Goal: Transaction & Acquisition: Purchase product/service

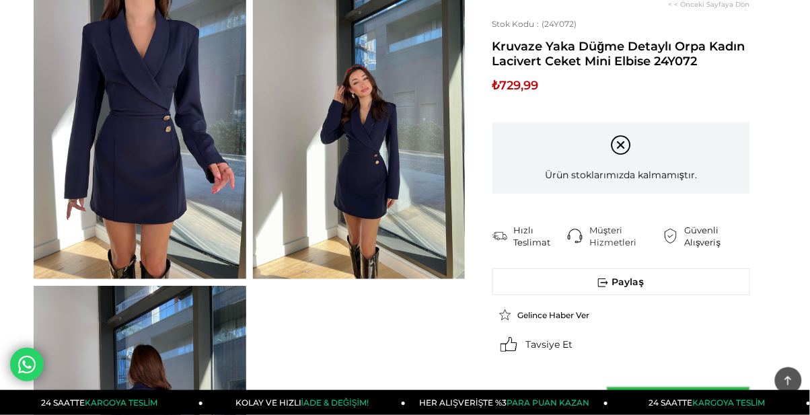
scroll to position [98, 0]
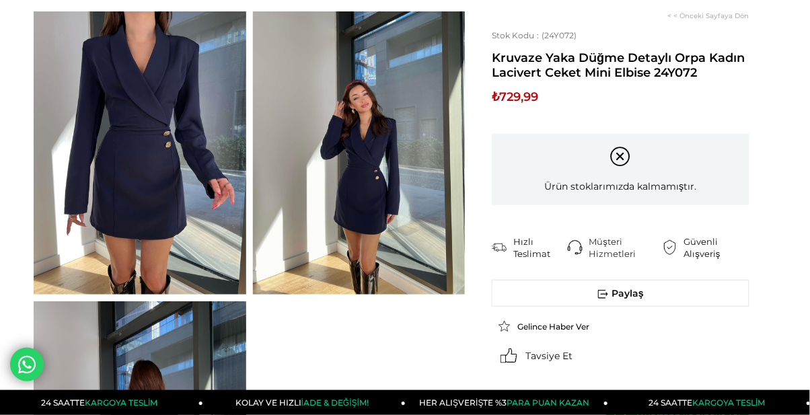
click at [104, 210] on img at bounding box center [140, 152] width 213 height 283
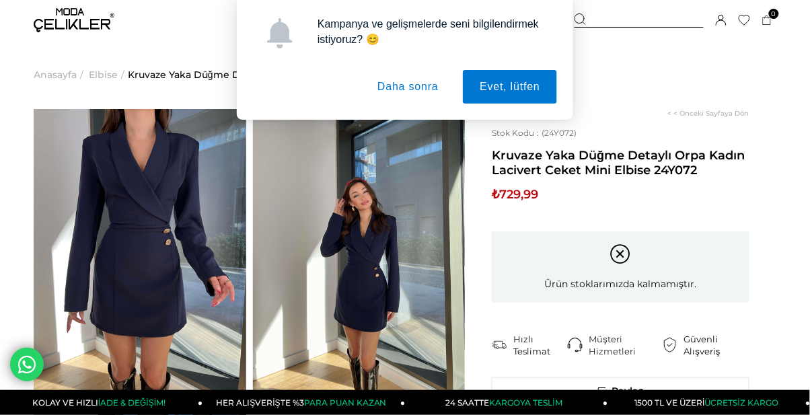
click at [106, 213] on img at bounding box center [140, 250] width 213 height 283
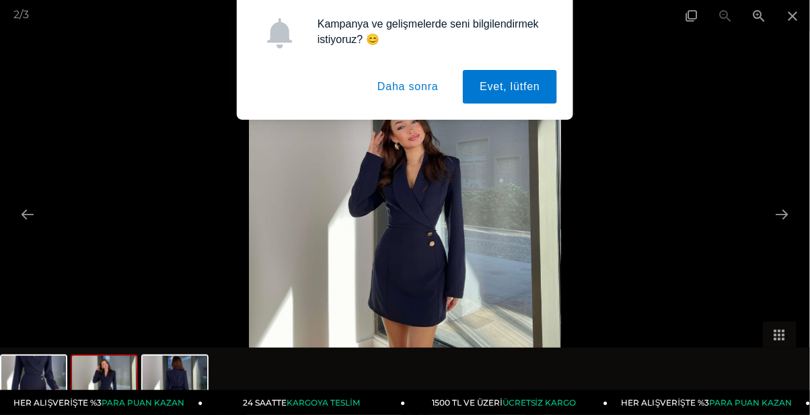
click at [432, 70] on button "Daha sonra" at bounding box center [408, 87] width 95 height 34
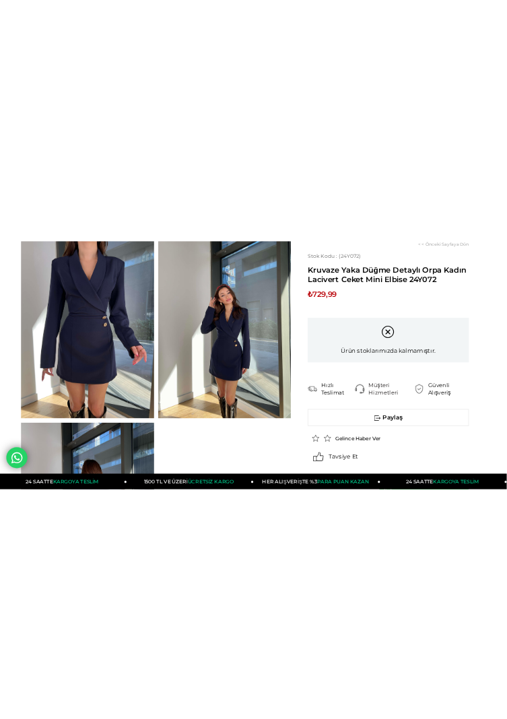
scroll to position [20, 0]
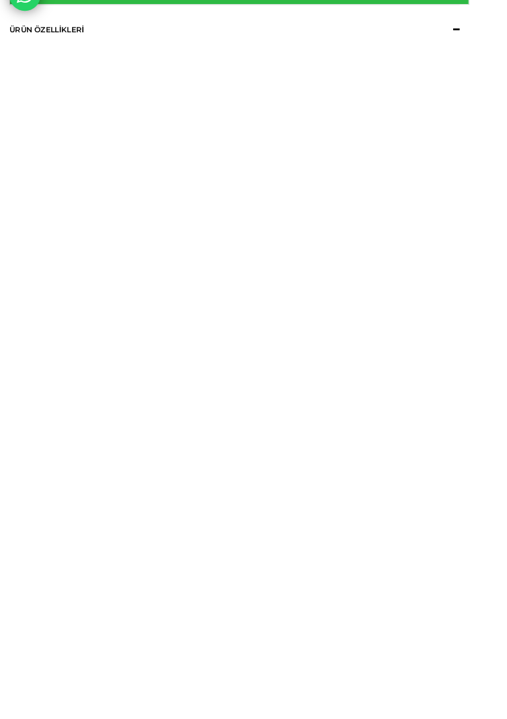
scroll to position [140, 0]
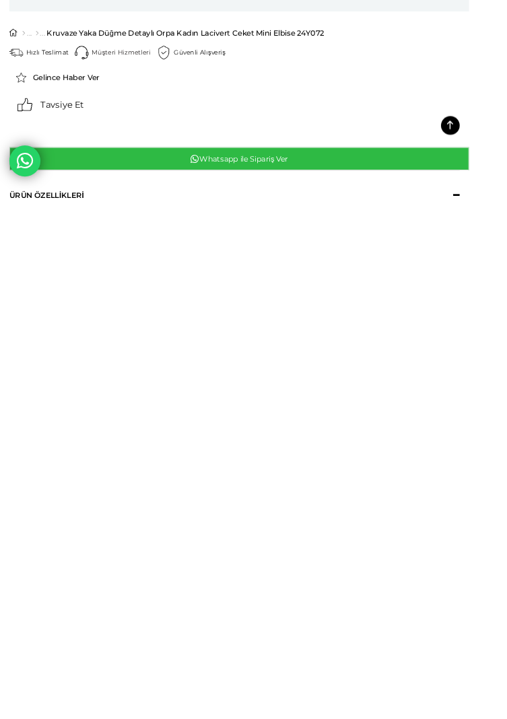
click at [449, 672] on link "Whatsapp ile Sipariş Ver" at bounding box center [258, 666] width 497 height 25
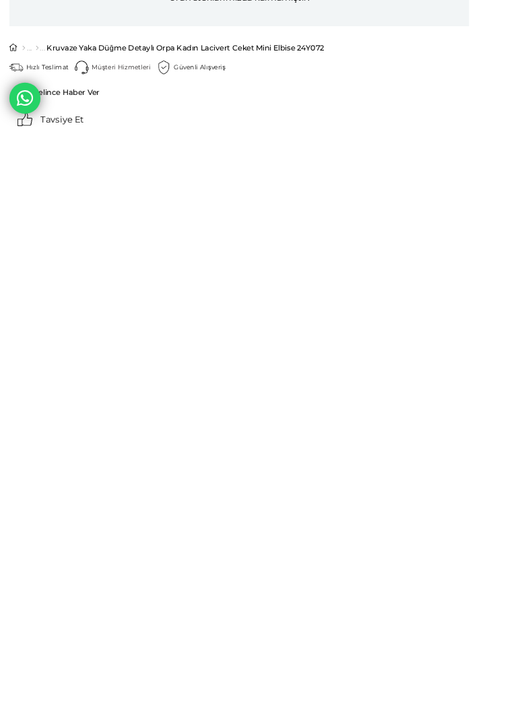
scroll to position [57, 0]
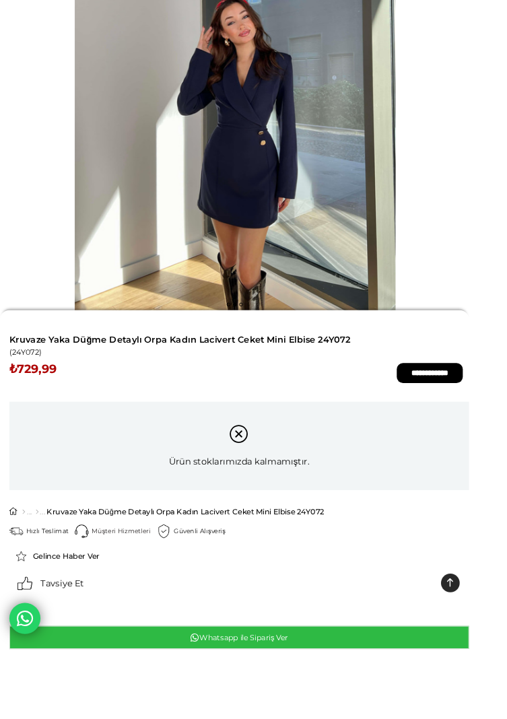
scroll to position [0, 0]
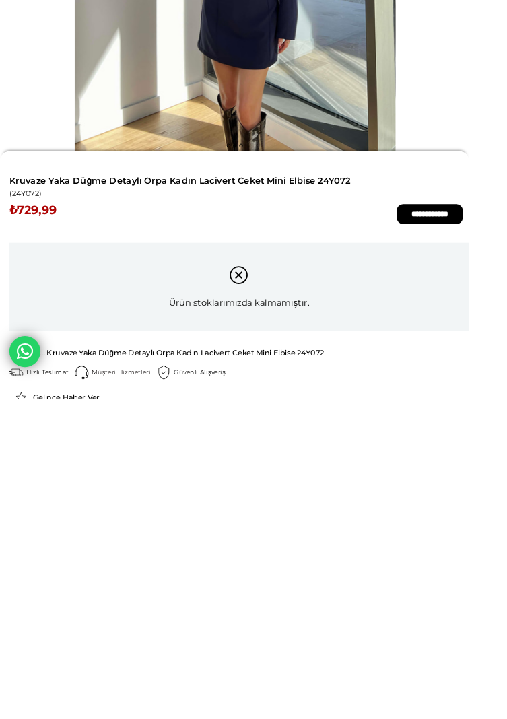
click at [0, 0] on div at bounding box center [0, 0] width 0 height 0
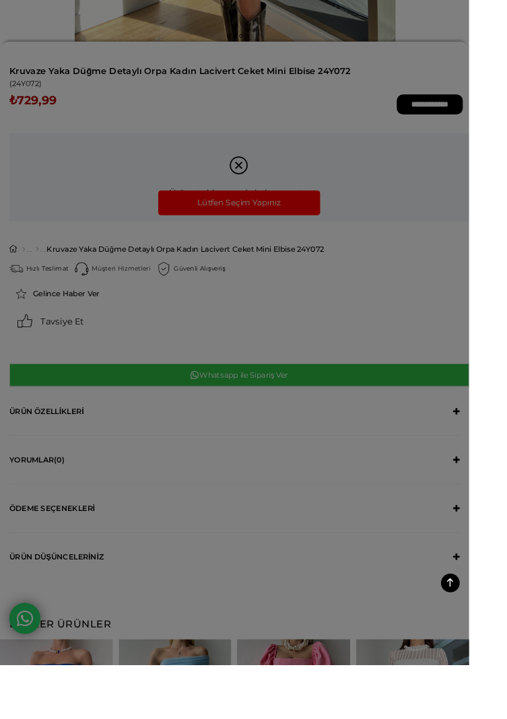
scroll to position [407, 0]
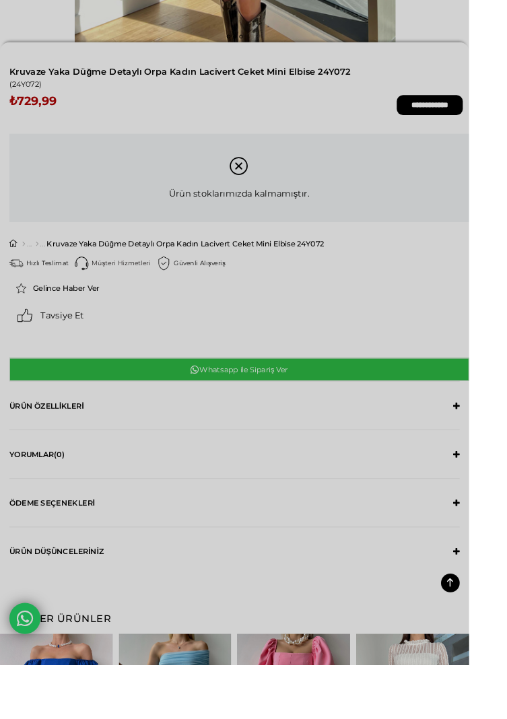
click at [319, 217] on div at bounding box center [253, 539] width 507 height 1078
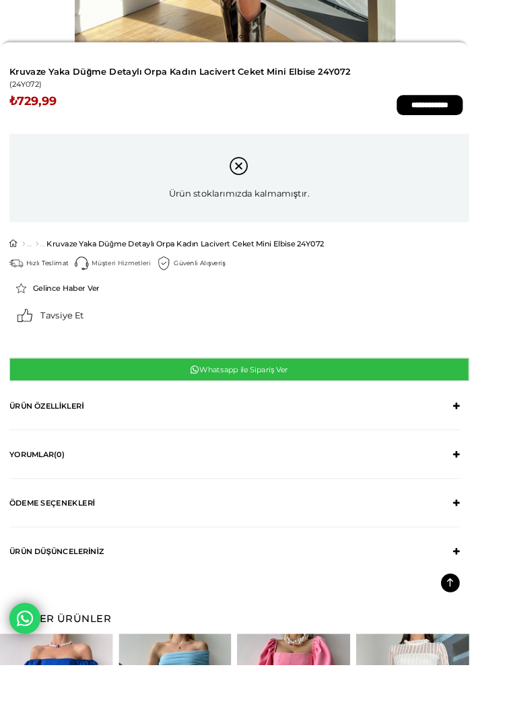
click at [81, 308] on span "Gelince Haber Ver" at bounding box center [72, 311] width 72 height 10
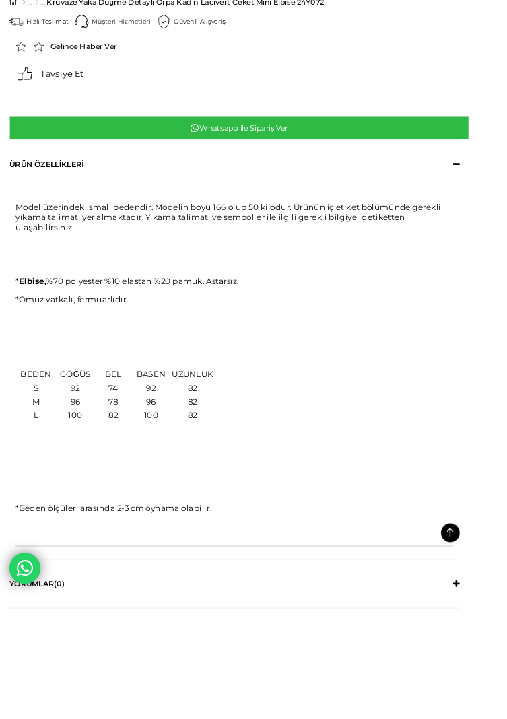
scroll to position [0, 0]
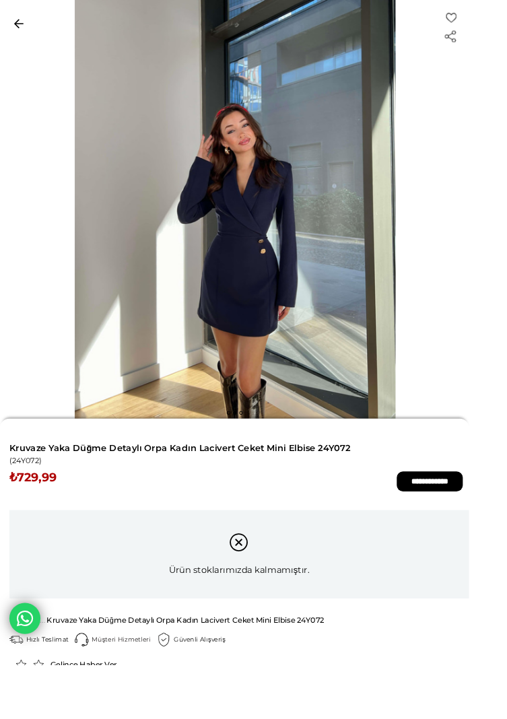
click at [28, 12] on link at bounding box center [254, 231] width 507 height 462
